Goal: Task Accomplishment & Management: Use online tool/utility

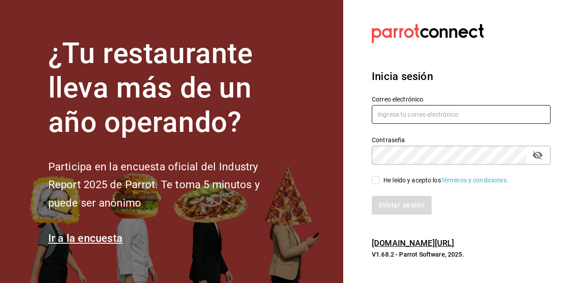
type input "[PERSON_NAME][EMAIL_ADDRESS][DOMAIN_NAME]"
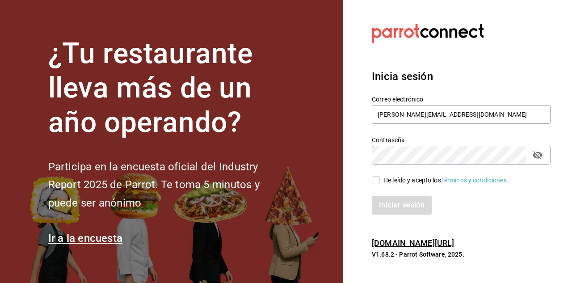
click at [375, 180] on input "He leído y acepto los Términos y condiciones." at bounding box center [376, 180] width 8 height 8
checkbox input "true"
click at [387, 202] on button "Iniciar sesión" at bounding box center [402, 205] width 61 height 19
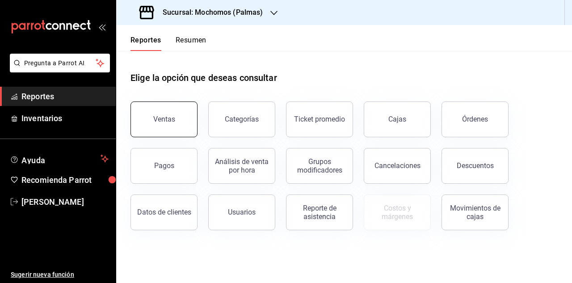
click at [160, 119] on div "Ventas" at bounding box center [164, 119] width 22 height 8
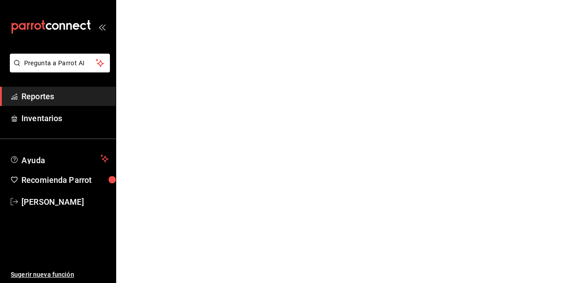
click at [160, 0] on html "Pregunta a Parrot AI Reportes Inventarios Ayuda Recomienda Parrot [PERSON_NAME]…" at bounding box center [286, 0] width 572 height 0
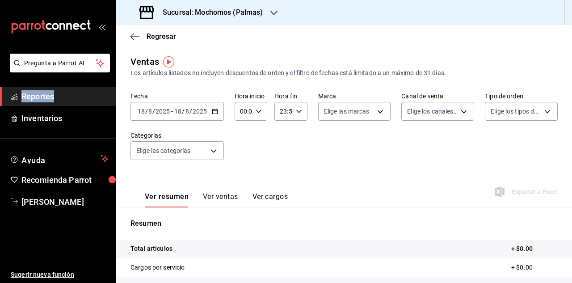
click at [216, 112] on icon "button" at bounding box center [215, 111] width 6 height 6
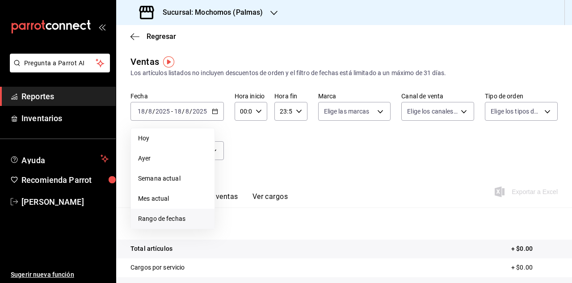
click at [173, 218] on span "Rango de fechas" at bounding box center [172, 218] width 69 height 9
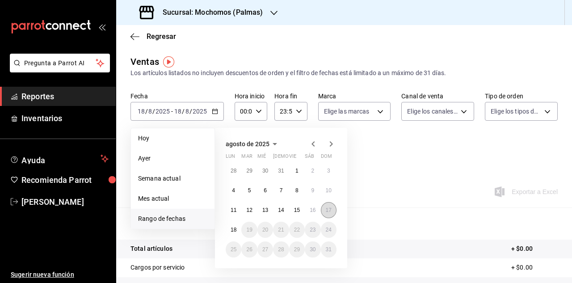
click at [329, 210] on abbr "17" at bounding box center [329, 210] width 6 height 6
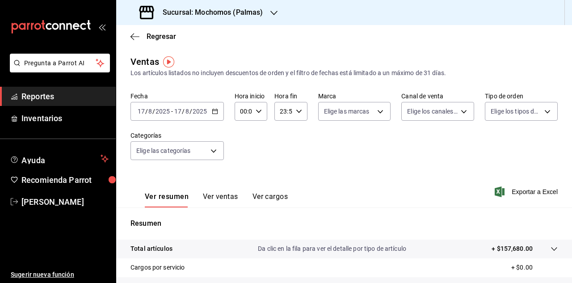
click at [271, 14] on icon "button" at bounding box center [273, 12] width 7 height 7
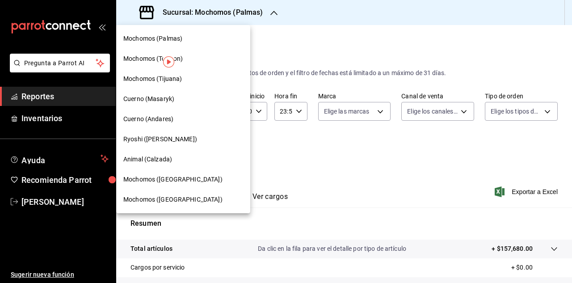
click at [167, 116] on span "Cuerno (Andares)" at bounding box center [148, 118] width 50 height 9
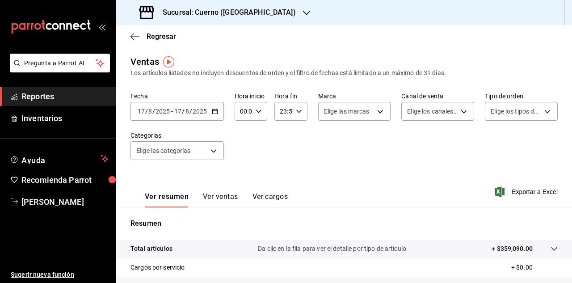
click at [303, 15] on icon "button" at bounding box center [306, 12] width 7 height 7
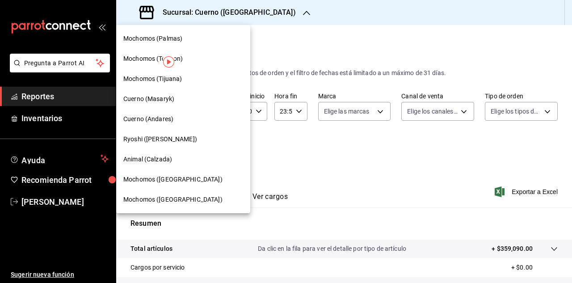
click at [185, 94] on div "Cuerno (Masaryk)" at bounding box center [183, 98] width 120 height 9
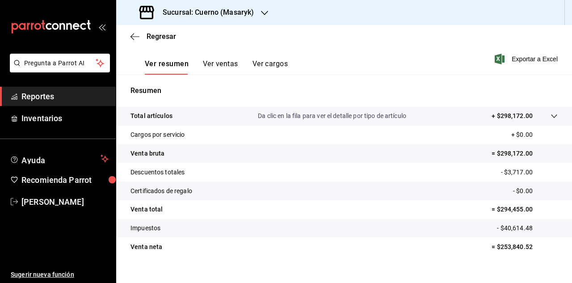
scroll to position [135, 0]
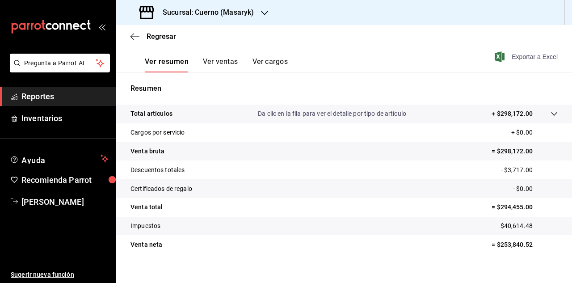
click at [523, 59] on span "Exportar a Excel" at bounding box center [526, 56] width 61 height 11
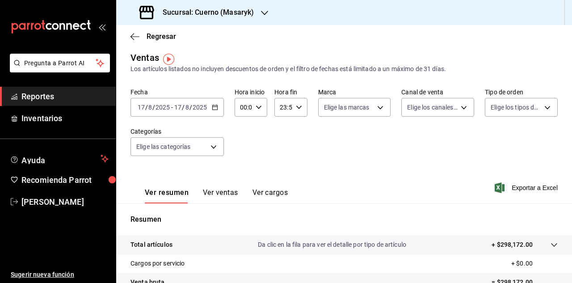
scroll to position [3, 0]
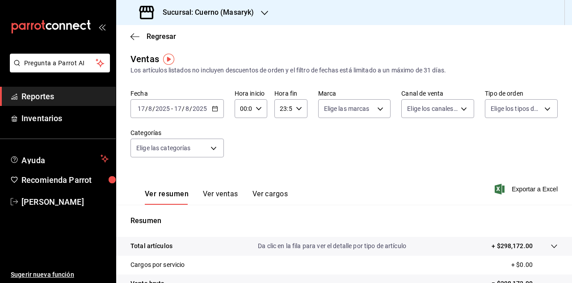
click at [216, 110] on icon "button" at bounding box center [215, 108] width 6 height 6
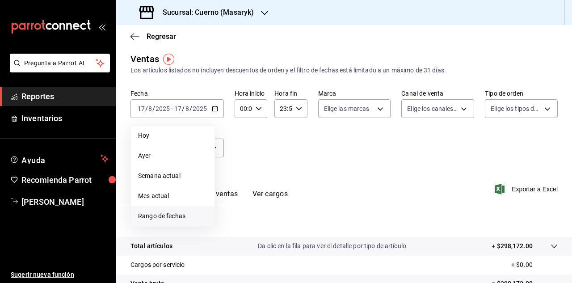
click at [160, 219] on span "Rango de fechas" at bounding box center [172, 215] width 69 height 9
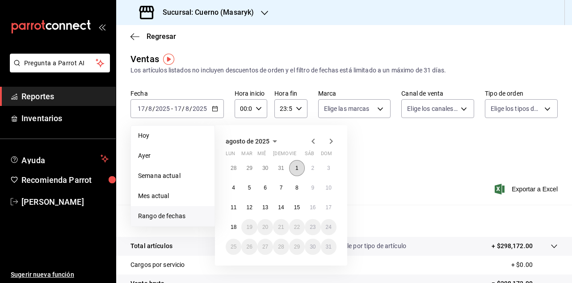
click at [296, 170] on abbr "1" at bounding box center [296, 168] width 3 height 6
click at [330, 204] on abbr "17" at bounding box center [329, 207] width 6 height 6
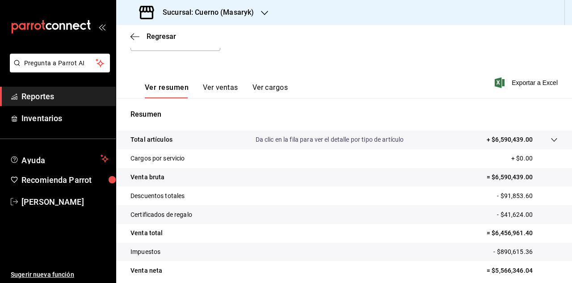
scroll to position [109, 0]
click at [521, 85] on span "Exportar a Excel" at bounding box center [526, 83] width 61 height 11
click at [513, 82] on span "Exportar a Excel" at bounding box center [526, 83] width 61 height 11
click at [513, 82] on div "Exportando a excel..." at bounding box center [521, 83] width 72 height 8
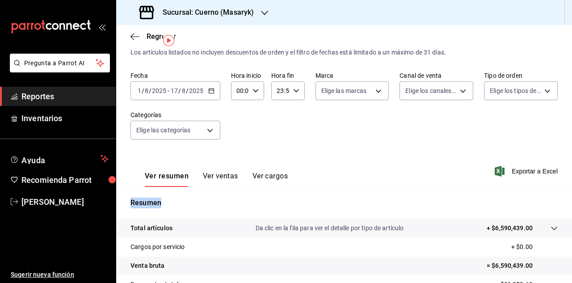
scroll to position [19, 0]
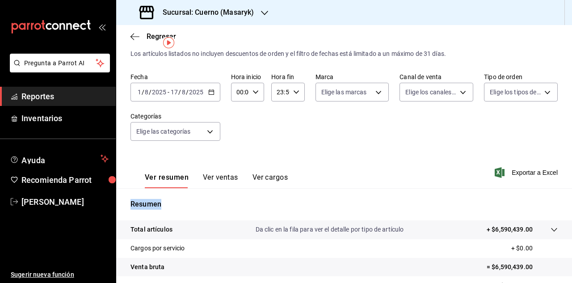
click at [211, 90] on icon "button" at bounding box center [211, 92] width 6 height 6
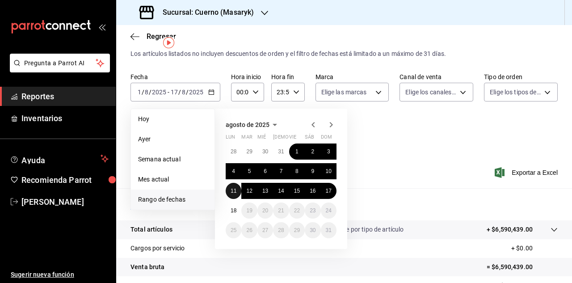
click at [236, 190] on abbr "11" at bounding box center [234, 191] width 6 height 6
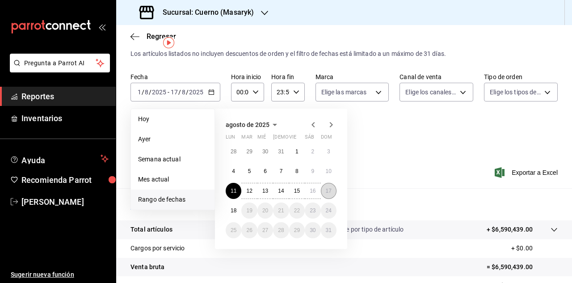
click at [330, 191] on abbr "17" at bounding box center [329, 191] width 6 height 6
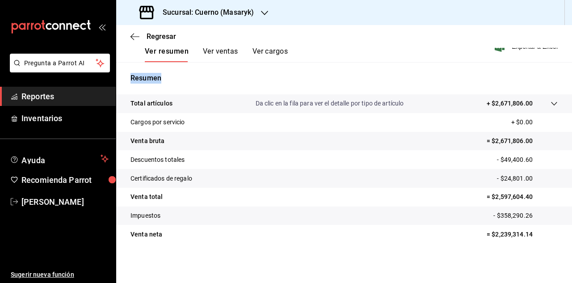
scroll to position [54, 0]
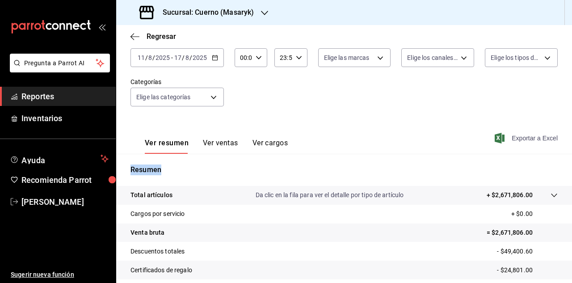
click at [527, 138] on span "Exportar a Excel" at bounding box center [526, 138] width 61 height 11
click at [524, 141] on span "Exportar a Excel" at bounding box center [526, 138] width 61 height 11
click at [157, 39] on span "Regresar" at bounding box center [161, 36] width 29 height 8
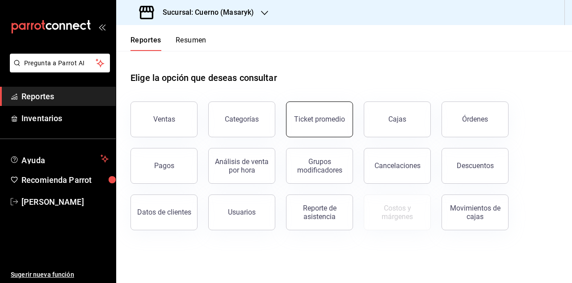
click at [323, 111] on button "Ticket promedio" at bounding box center [319, 119] width 67 height 36
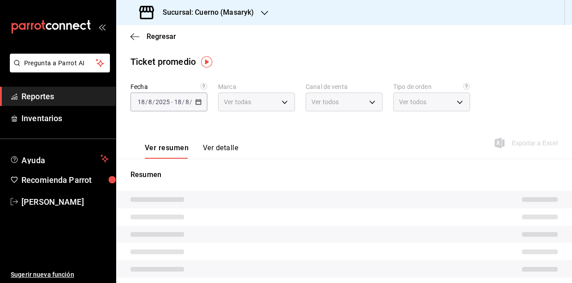
type input "4ea0d660-02b3-4785-bb88-48b5ef6e196c"
type input "PARROT,UBER_EATS,RAPPI,DIDI_FOOD,ONLINE"
type input "d8208262-291b-4595-bbfa-ed1e8660efdb,73ecdc8a-b505-4242-b24a-d5f1595b9b0a,EXTER…"
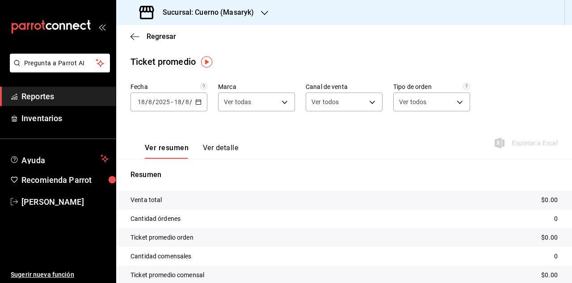
click at [196, 101] on \(Stroke\) "button" at bounding box center [198, 101] width 5 height 0
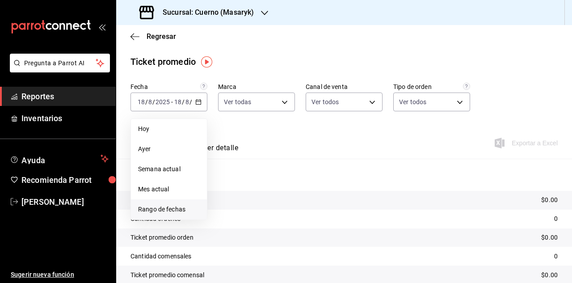
click at [159, 206] on span "Rango de fechas" at bounding box center [169, 209] width 62 height 9
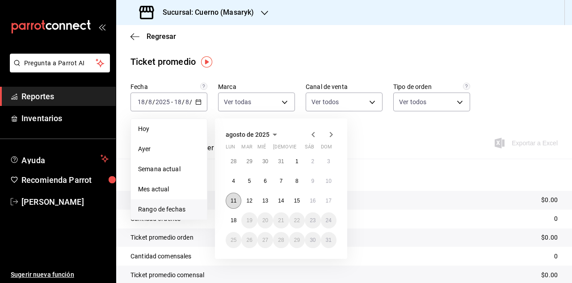
click at [235, 201] on abbr "11" at bounding box center [234, 200] width 6 height 6
click at [328, 203] on abbr "17" at bounding box center [329, 200] width 6 height 6
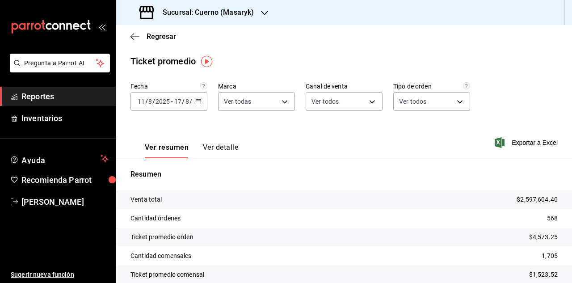
scroll to position [41, 0]
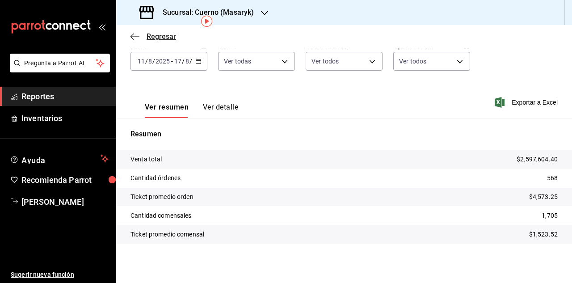
click at [149, 39] on span "Regresar" at bounding box center [161, 36] width 29 height 8
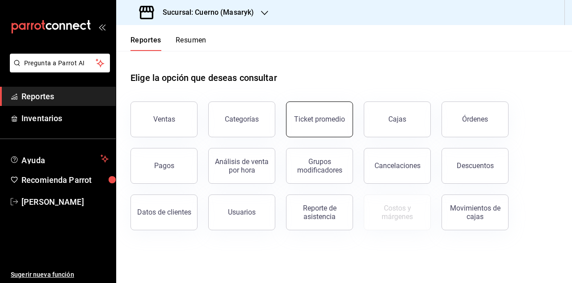
click at [332, 122] on div "Ticket promedio" at bounding box center [319, 119] width 51 height 8
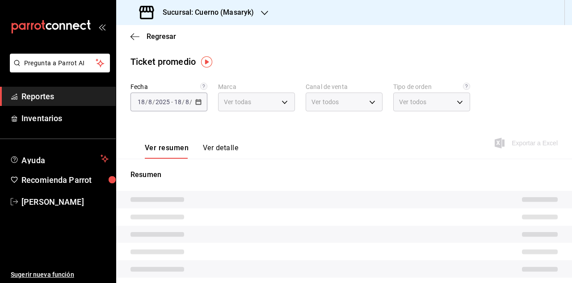
type input "4ea0d660-02b3-4785-bb88-48b5ef6e196c"
type input "PARROT,UBER_EATS,RAPPI,DIDI_FOOD,ONLINE"
type input "d8208262-291b-4595-bbfa-ed1e8660efdb,73ecdc8a-b505-4242-b24a-d5f1595b9b0a,EXTER…"
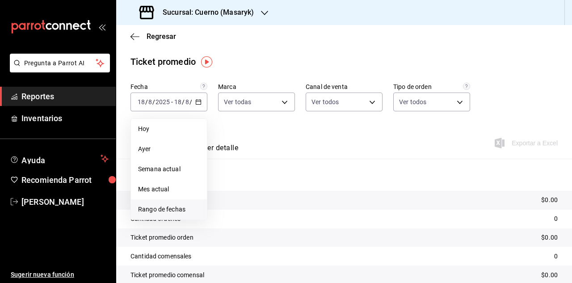
click at [165, 207] on span "Rango de fechas" at bounding box center [169, 209] width 62 height 9
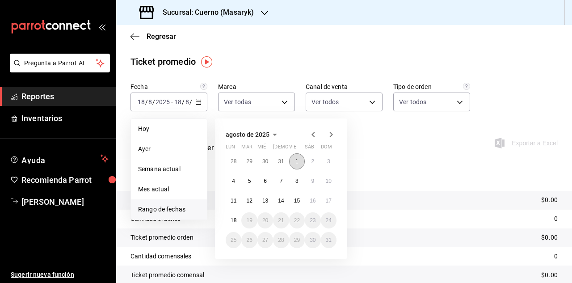
click at [293, 161] on button "1" at bounding box center [297, 161] width 16 height 16
click at [328, 206] on button "17" at bounding box center [329, 201] width 16 height 16
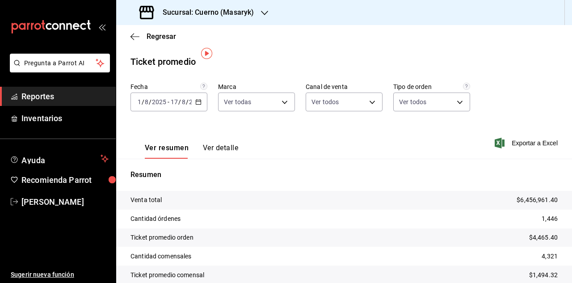
scroll to position [41, 0]
